Goal: Task Accomplishment & Management: Use online tool/utility

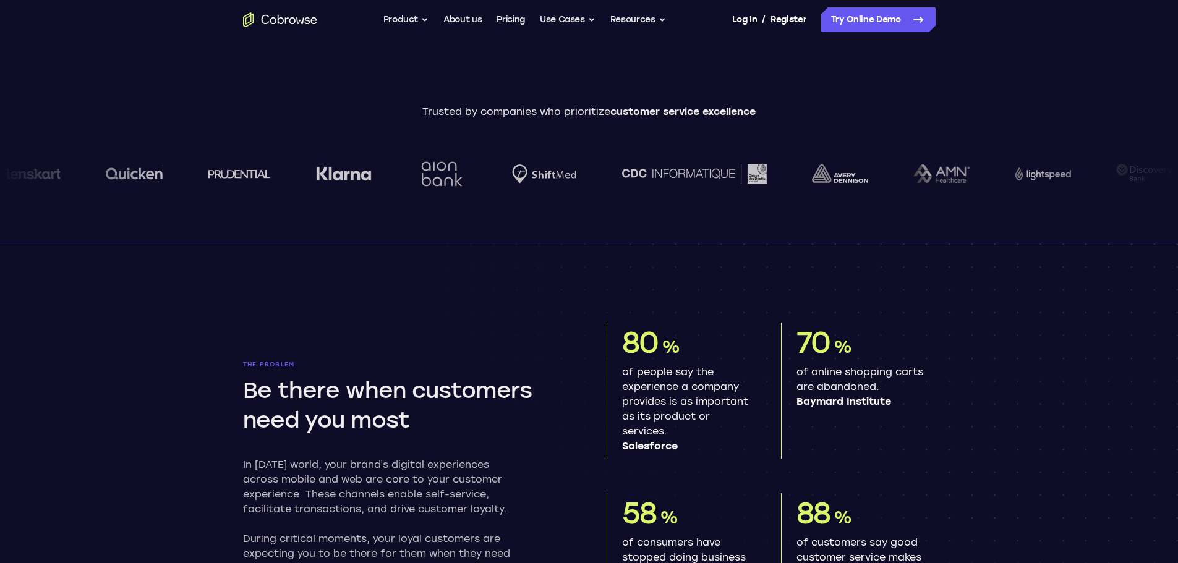
scroll to position [433, 0]
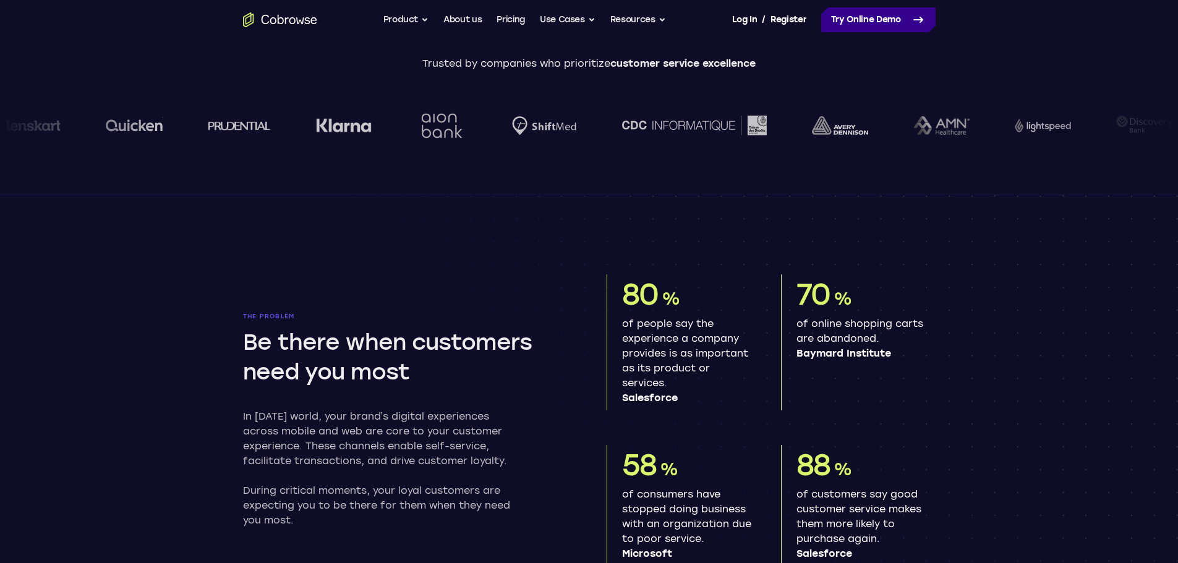
click at [889, 12] on link "Try Online Demo" at bounding box center [878, 19] width 114 height 25
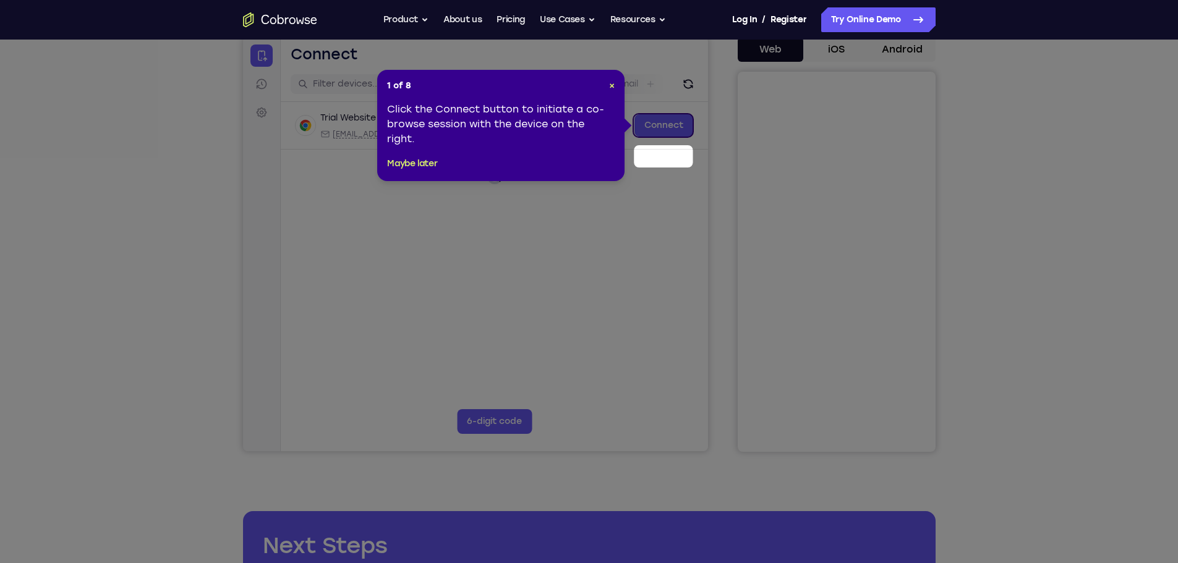
scroll to position [62, 0]
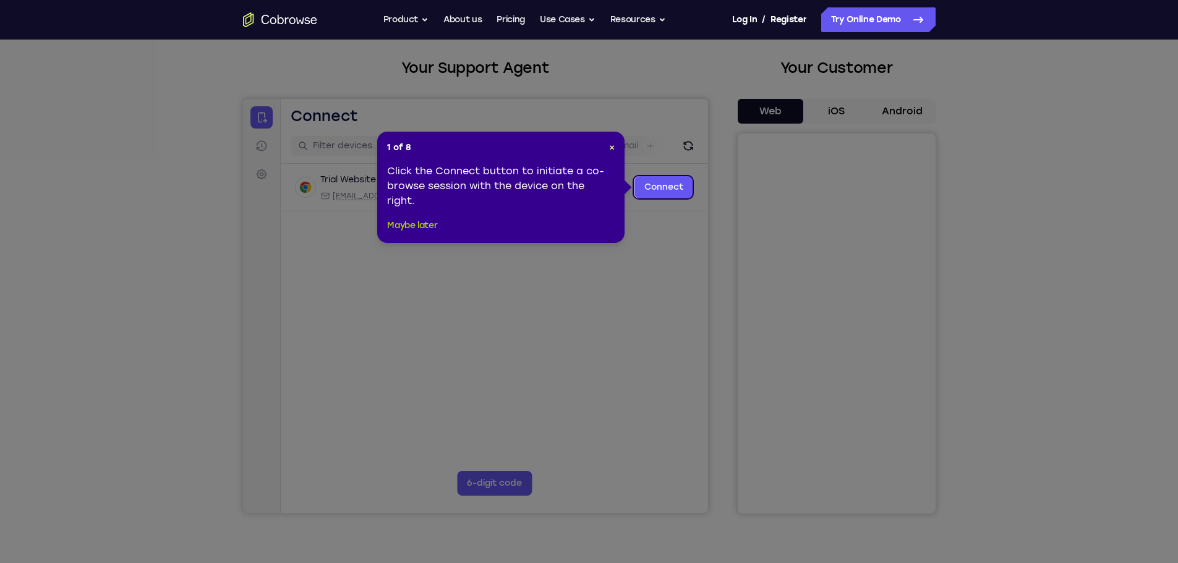
drag, startPoint x: 399, startPoint y: 226, endPoint x: 151, endPoint y: 139, distance: 262.9
click at [399, 226] on button "Maybe later" at bounding box center [412, 225] width 50 height 15
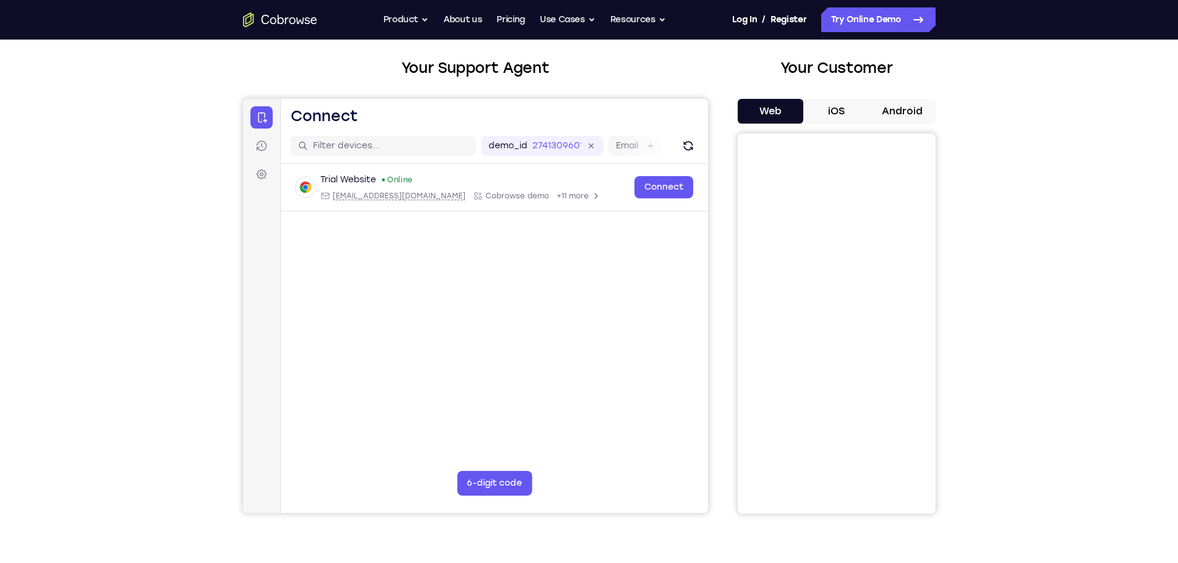
click at [840, 116] on button "iOS" at bounding box center [836, 111] width 66 height 25
click at [904, 105] on button "Android" at bounding box center [902, 111] width 66 height 25
click at [845, 112] on button "iOS" at bounding box center [836, 111] width 66 height 25
click at [769, 111] on button "Web" at bounding box center [771, 111] width 66 height 25
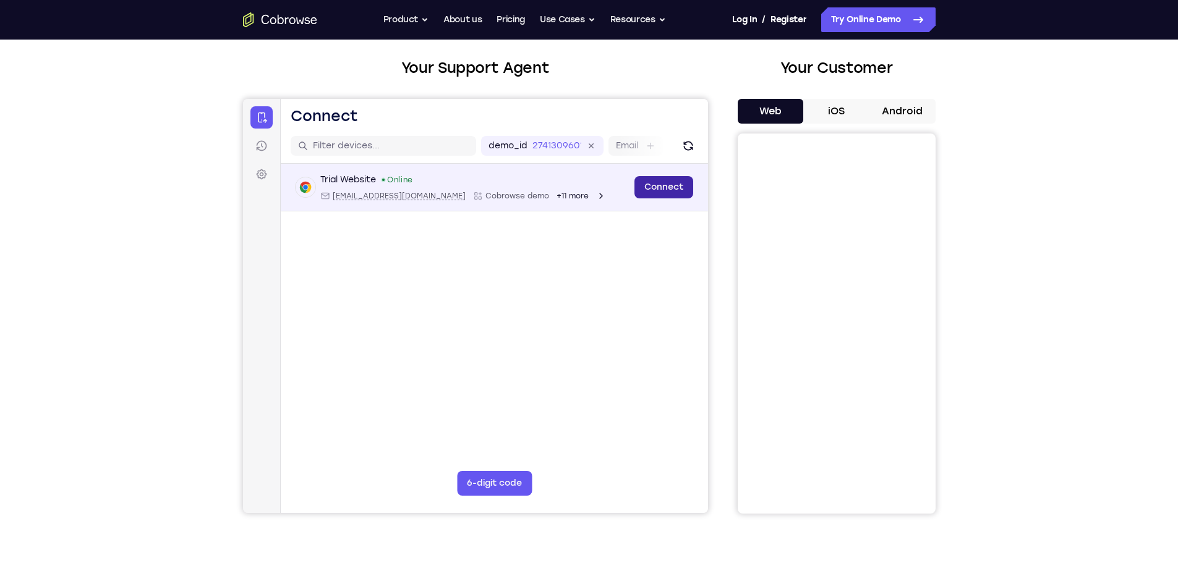
click at [690, 187] on link "Connect" at bounding box center [663, 187] width 59 height 22
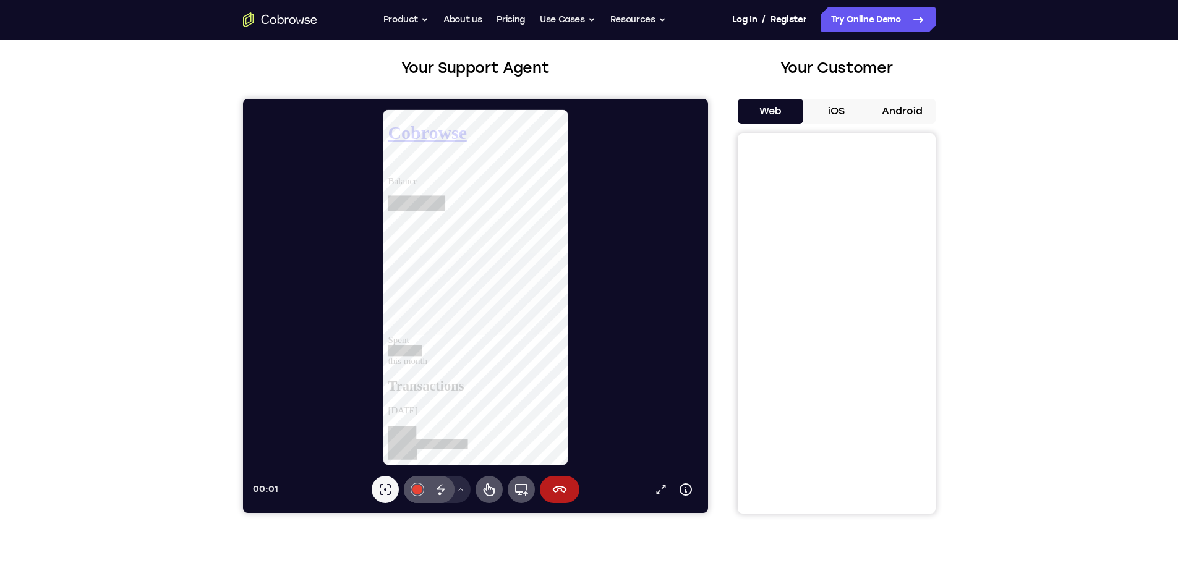
scroll to position [0, 0]
click at [565, 497] on button "End session" at bounding box center [559, 489] width 40 height 27
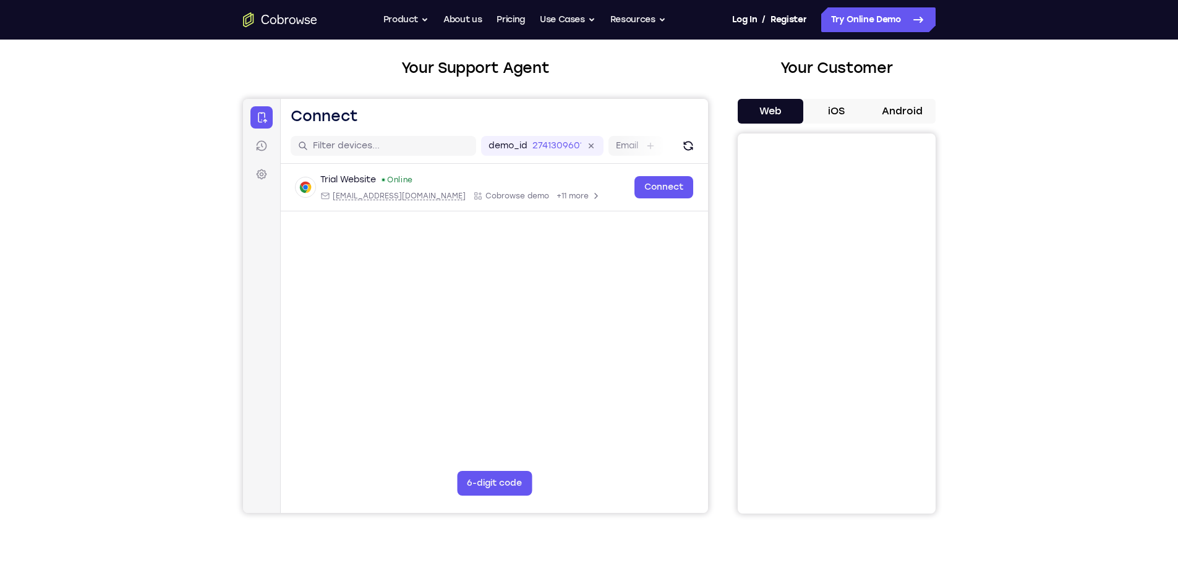
drag, startPoint x: 564, startPoint y: 491, endPoint x: 579, endPoint y: 463, distance: 31.8
click at [577, 469] on main "demo_id 2741309601 2741309601 Email User ID Device ID Device name 6-digit code …" at bounding box center [493, 336] width 427 height 414
click at [554, 139] on div "demo_id 2741309601" at bounding box center [542, 146] width 122 height 20
click at [531, 145] on icon at bounding box center [528, 146] width 14 height 14
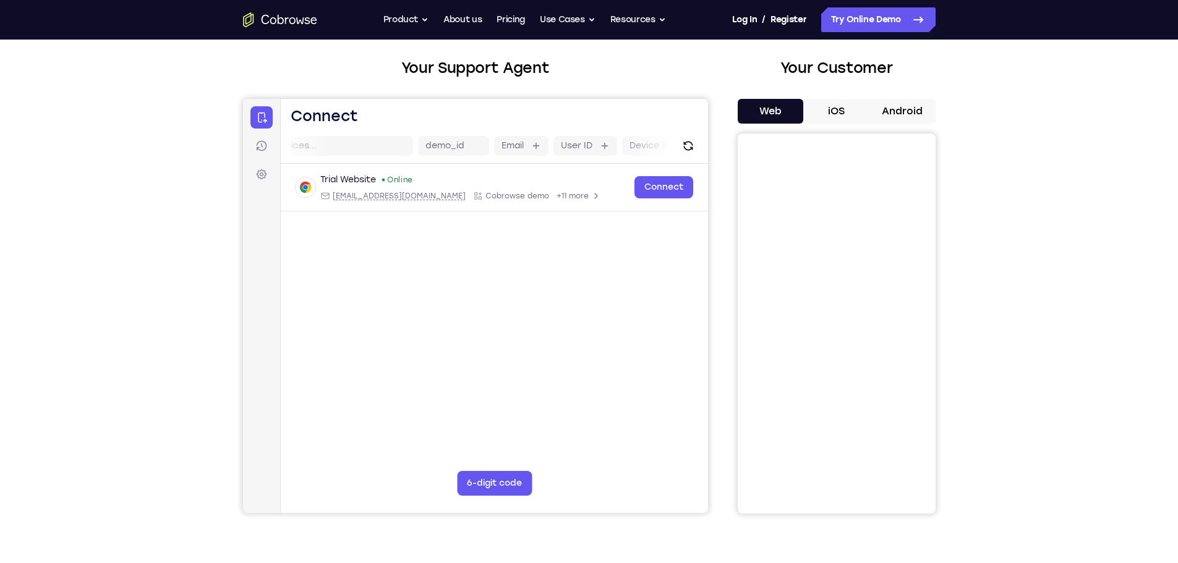
click at [540, 291] on main "demo_id Email User ID Device ID Device name 6-digit code Code entry Trial Websi…" at bounding box center [493, 336] width 427 height 414
click at [417, 23] on button "Product" at bounding box center [406, 19] width 46 height 25
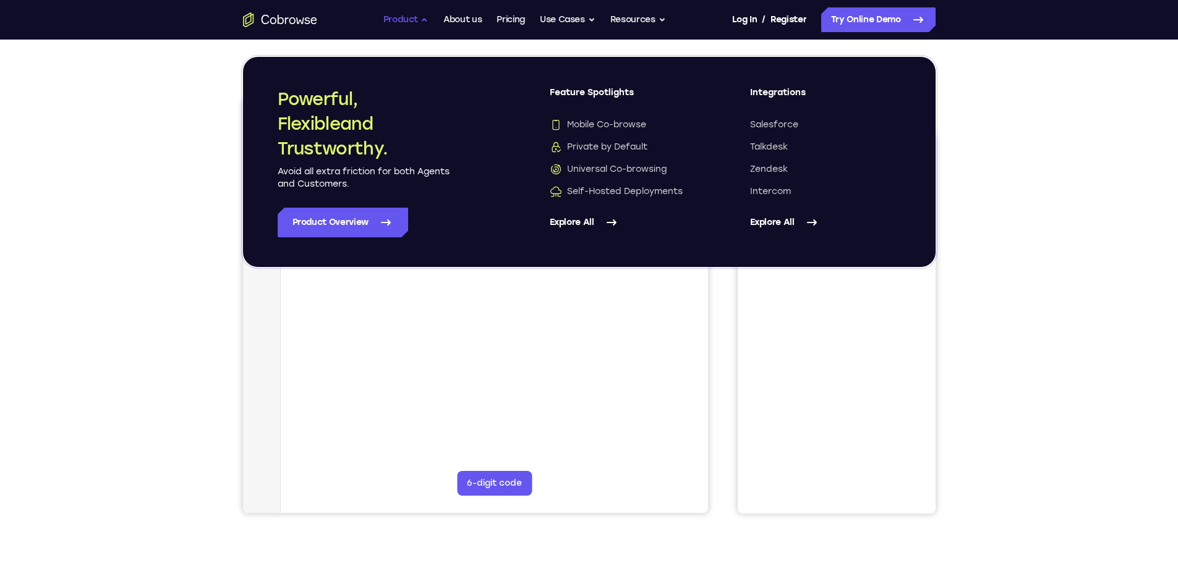
click at [417, 23] on button "Product" at bounding box center [406, 19] width 46 height 25
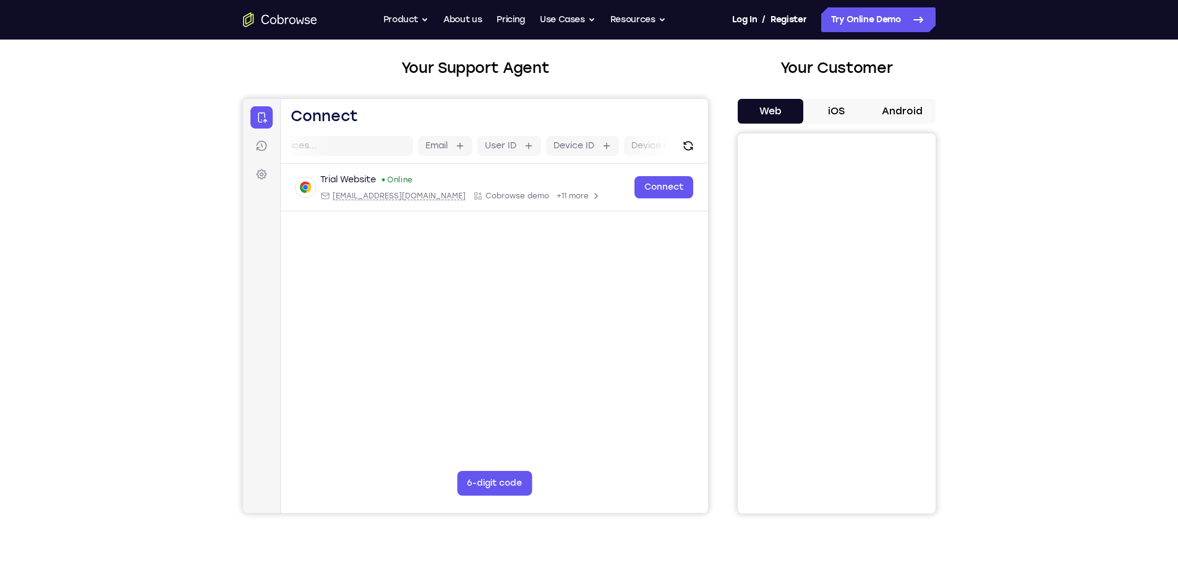
click at [284, 18] on icon "Go to the home page" at bounding box center [280, 19] width 74 height 15
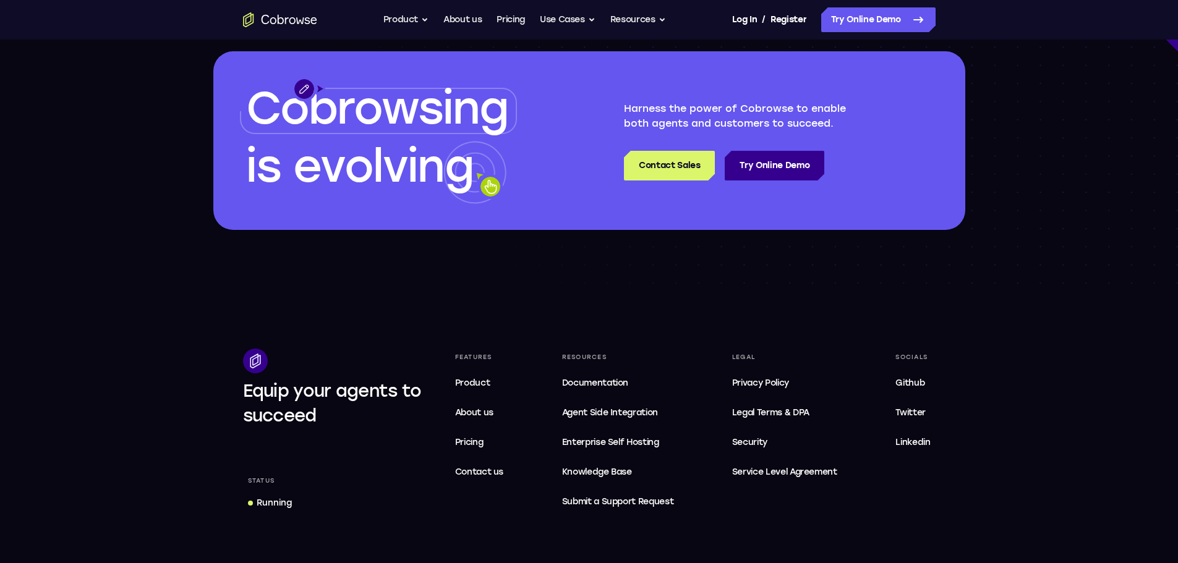
scroll to position [3798, 0]
